Goal: Navigation & Orientation: Find specific page/section

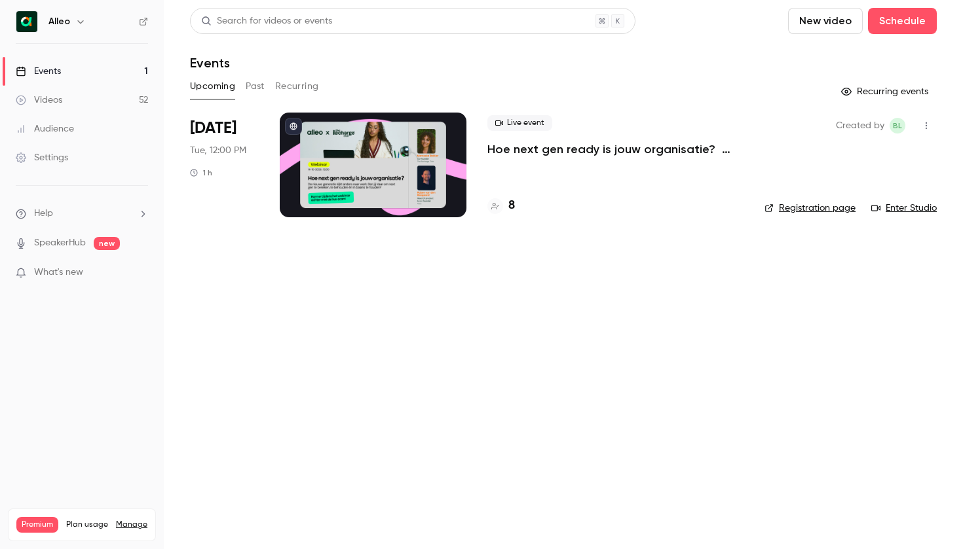
click at [71, 19] on div "Alleo" at bounding box center [88, 22] width 80 height 16
click at [83, 25] on icon "button" at bounding box center [80, 21] width 10 height 10
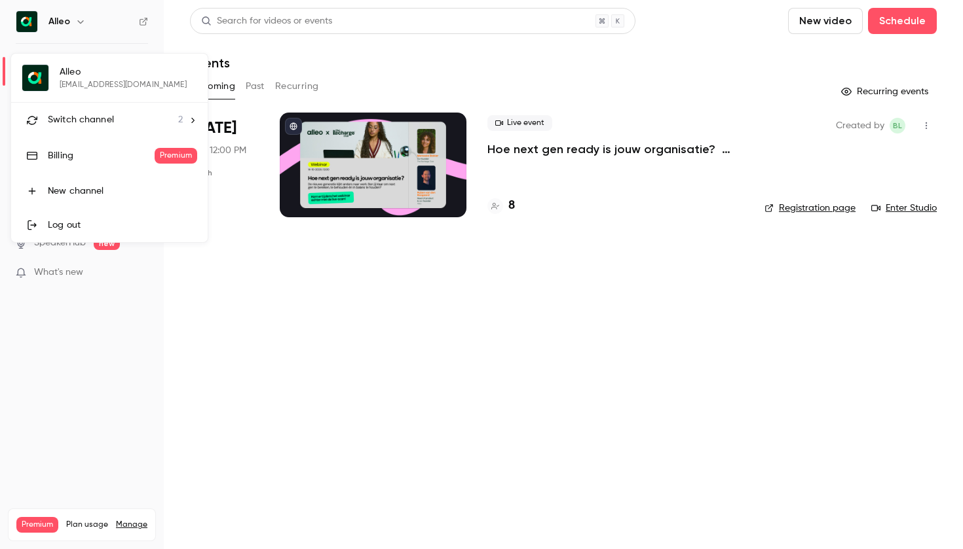
click at [94, 123] on span "Switch channel" at bounding box center [81, 120] width 66 height 14
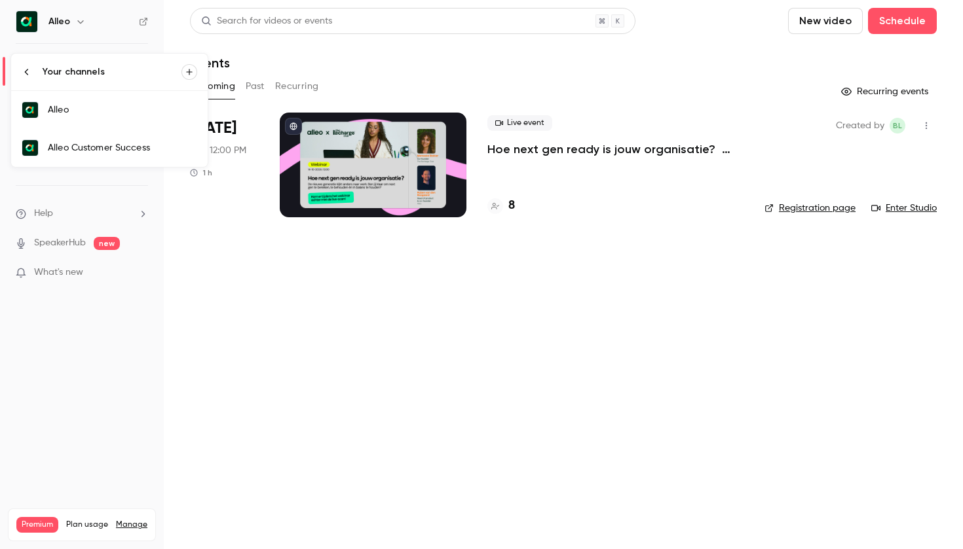
click at [101, 153] on div "Alleo Customer Success" at bounding box center [122, 147] width 149 height 13
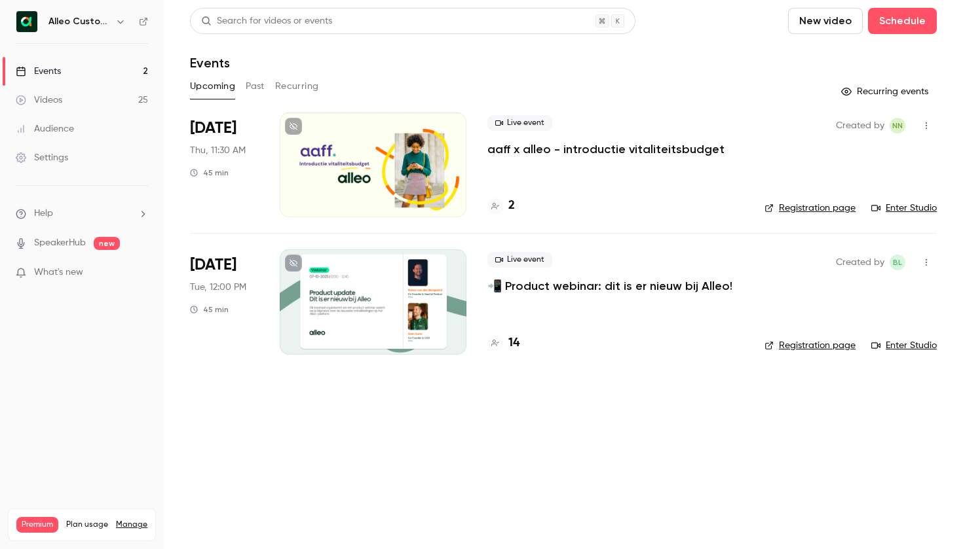
click at [380, 176] on div at bounding box center [373, 165] width 187 height 105
click at [371, 322] on div at bounding box center [373, 302] width 187 height 105
click at [325, 182] on div at bounding box center [373, 165] width 187 height 105
